Goal: Navigation & Orientation: Find specific page/section

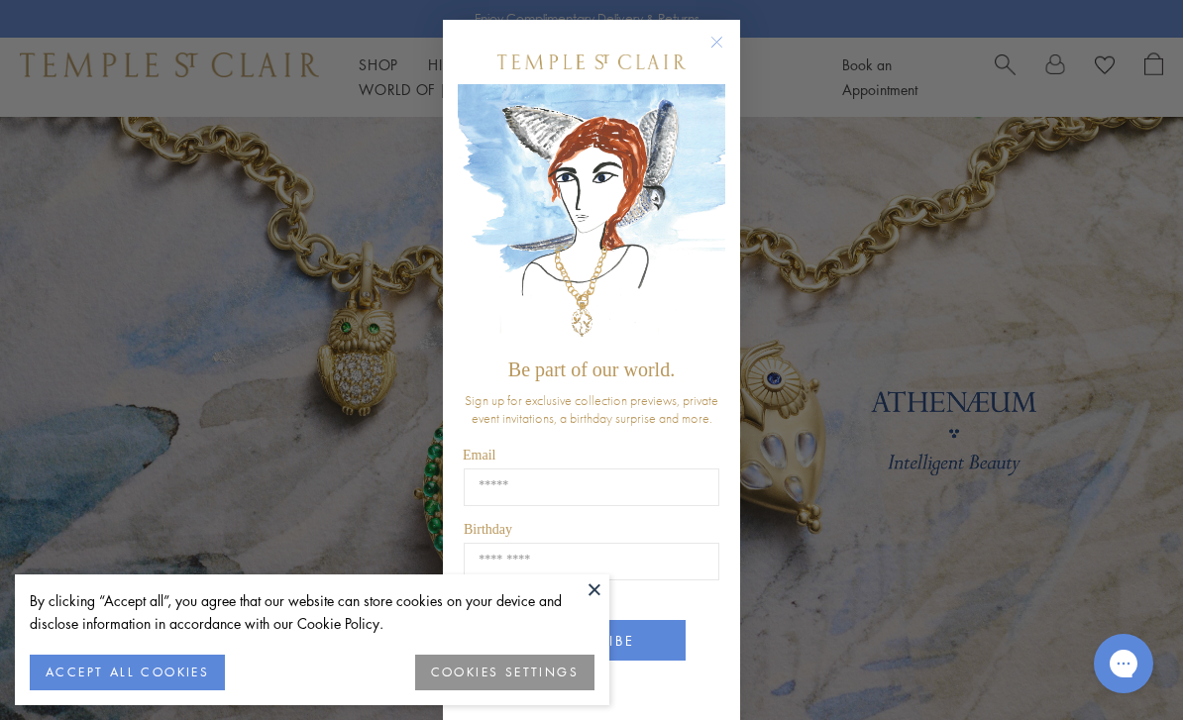
click at [718, 45] on circle "Close dialog" at bounding box center [718, 43] width 24 height 24
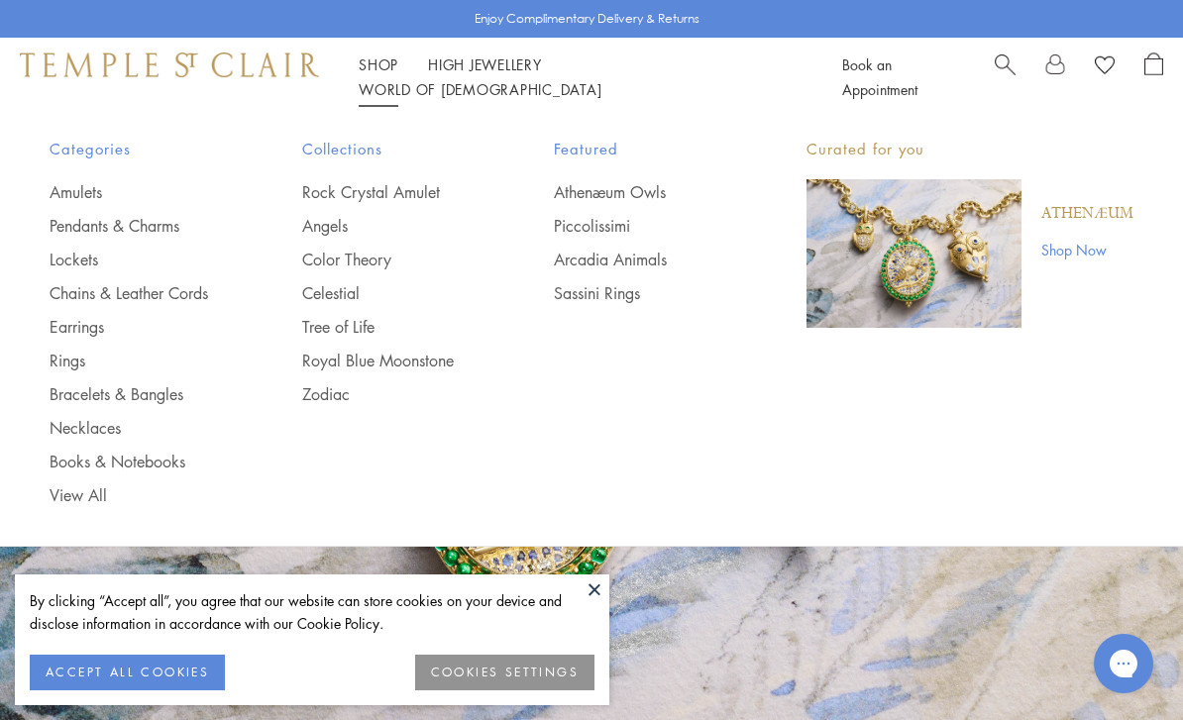
click at [683, 470] on div "Categories Amulets Pendants & Charms Lockets Chains & Leather Cords Earrings Ri…" at bounding box center [591, 321] width 1183 height 409
click at [608, 598] on button at bounding box center [595, 590] width 30 height 30
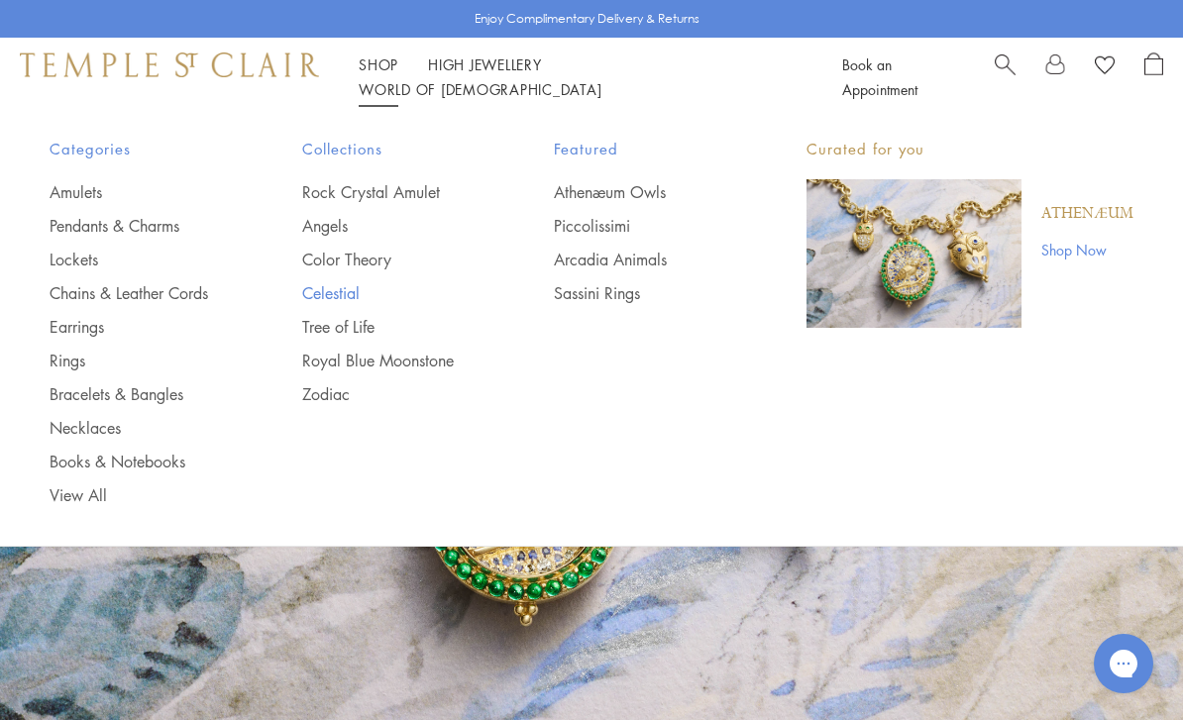
click at [356, 292] on link "Celestial" at bounding box center [388, 293] width 173 height 22
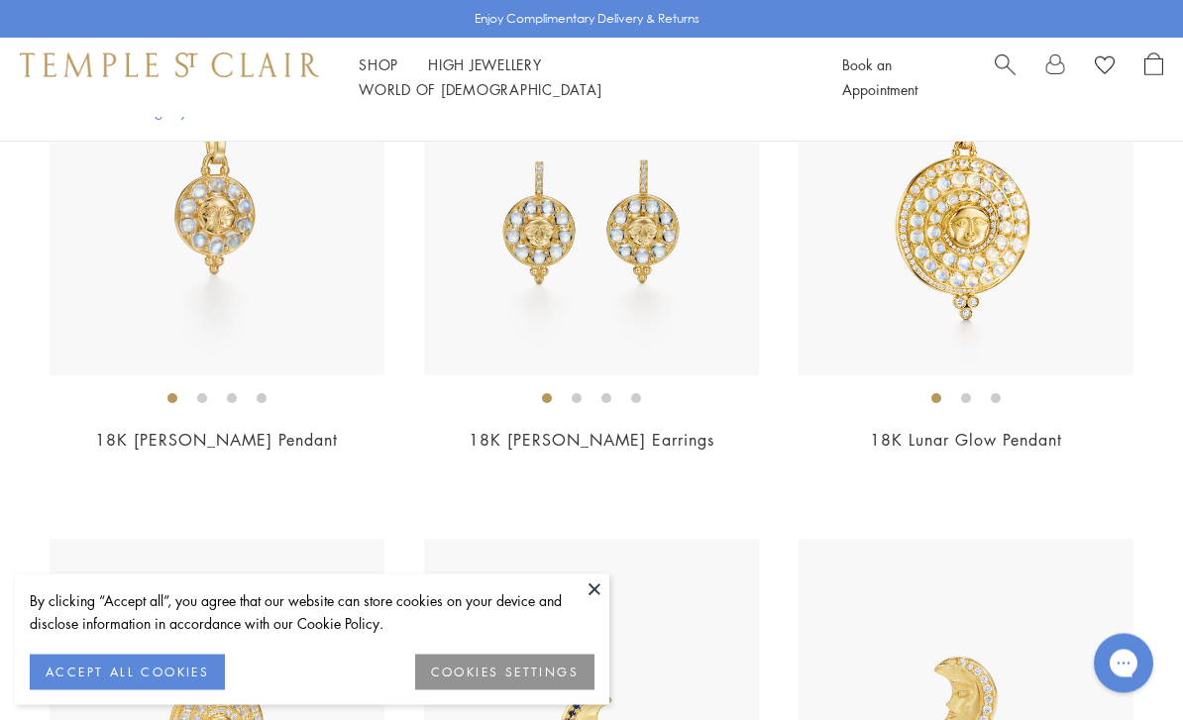
scroll to position [585, 0]
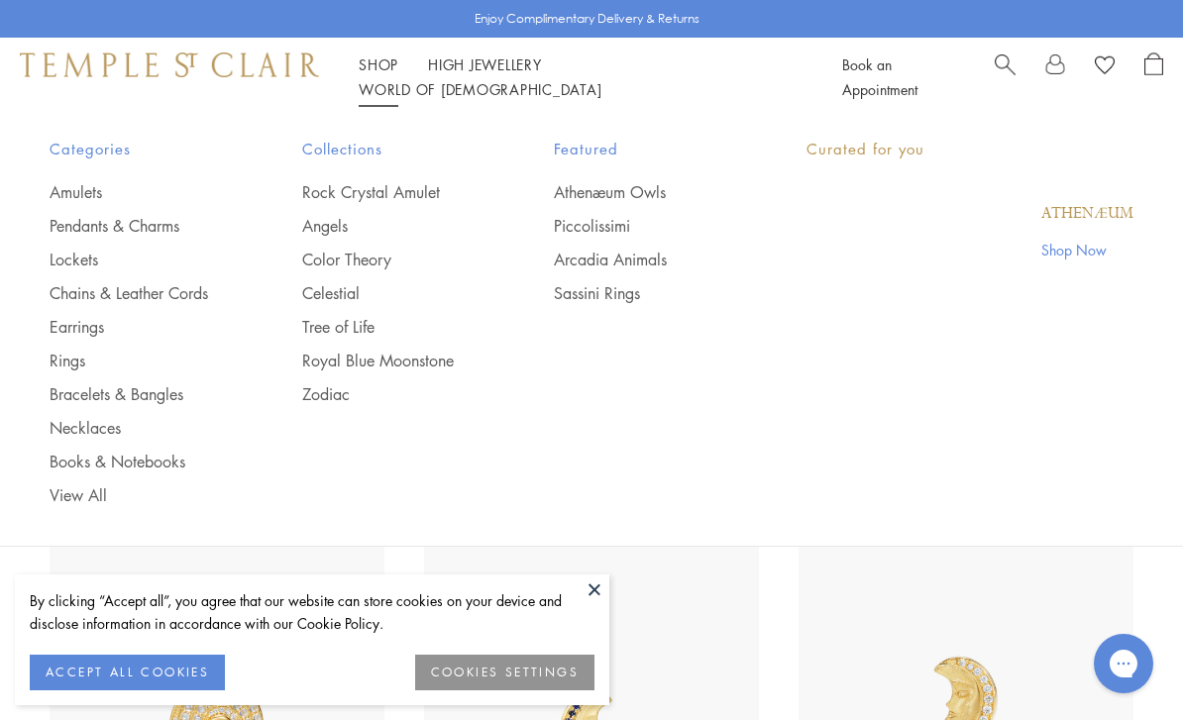
click at [387, 74] on link "Shop Shop" at bounding box center [379, 65] width 40 height 20
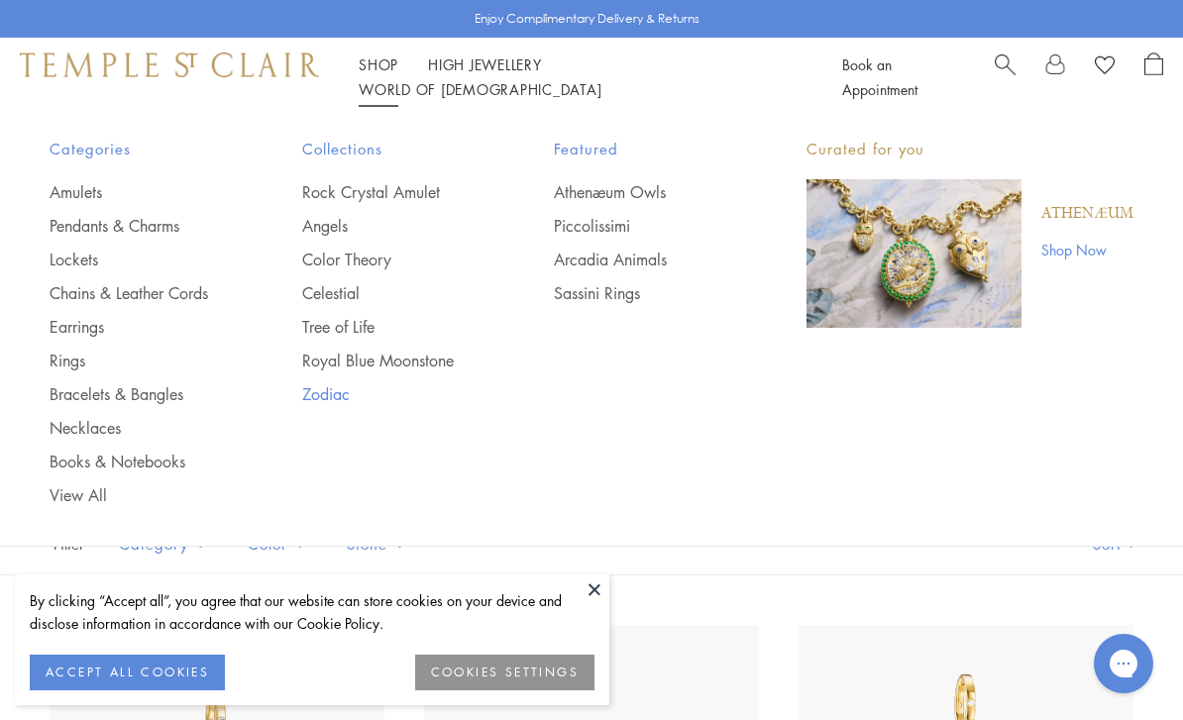
click at [330, 397] on link "Zodiac" at bounding box center [388, 395] width 173 height 22
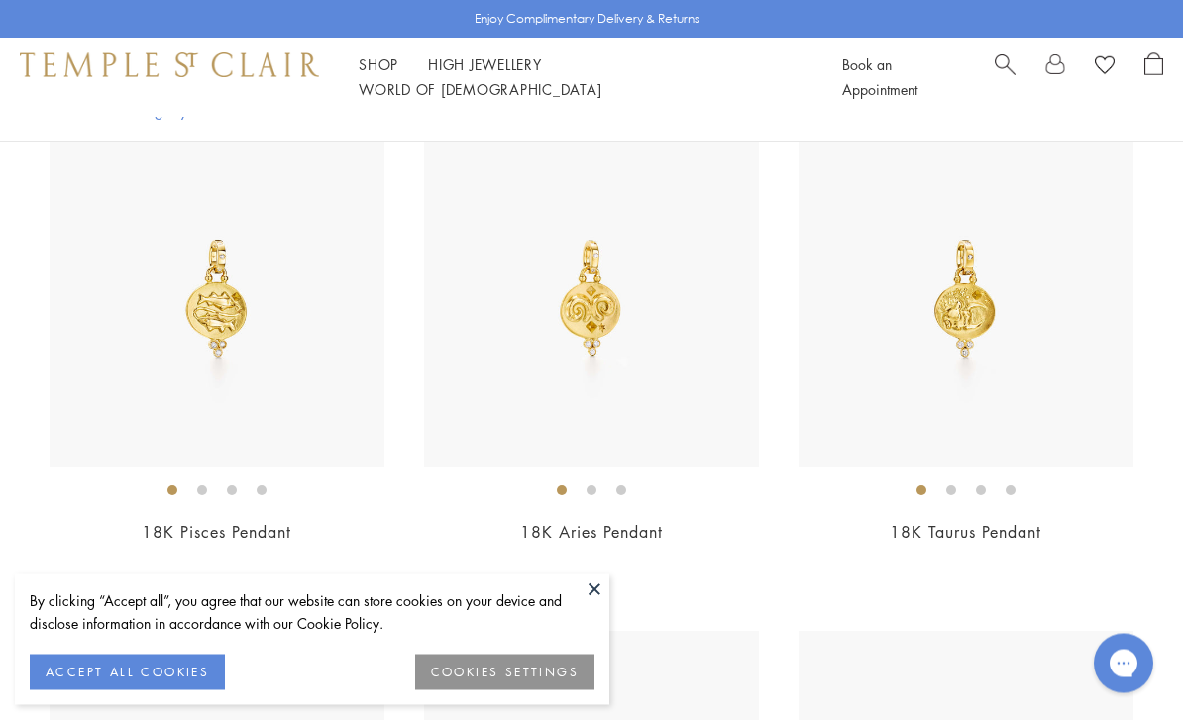
scroll to position [1489, 0]
